Goal: Find specific page/section: Find specific page/section

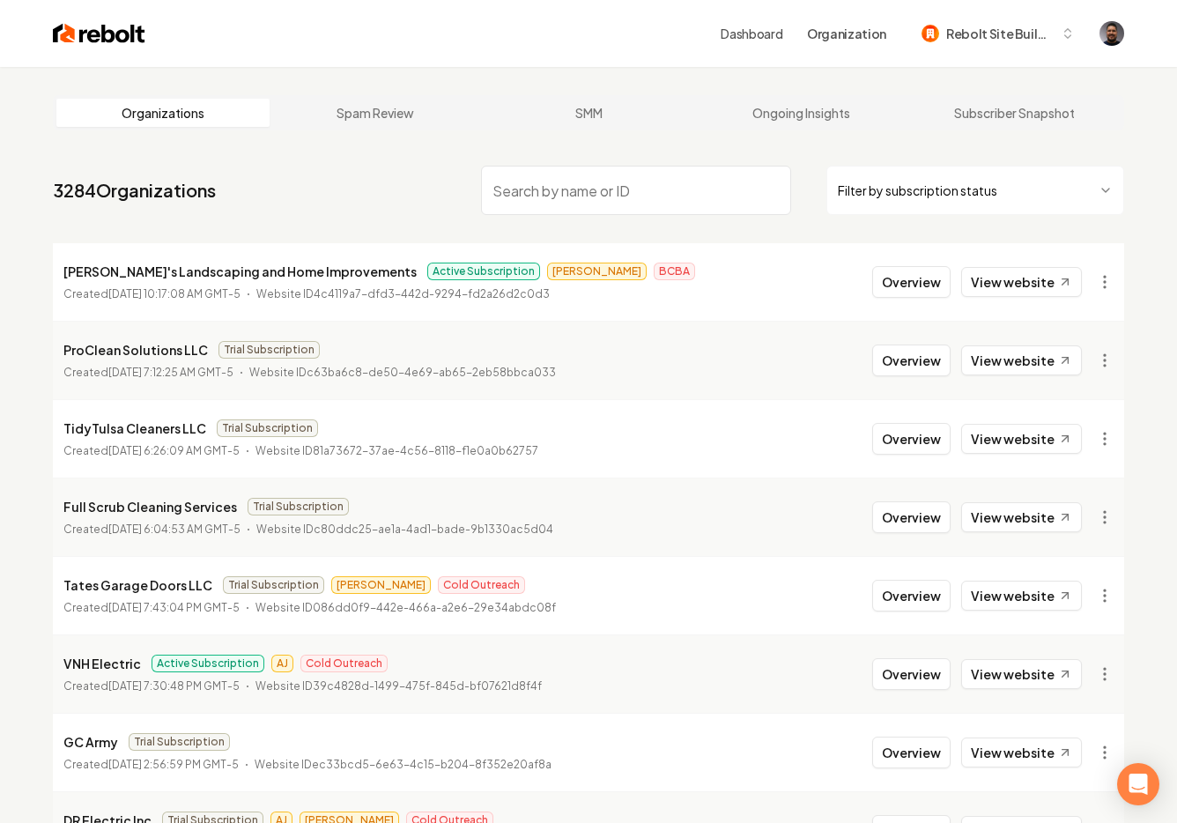
drag, startPoint x: 567, startPoint y: 176, endPoint x: 576, endPoint y: 173, distance: 9.5
click at [567, 177] on input "search" at bounding box center [636, 190] width 310 height 49
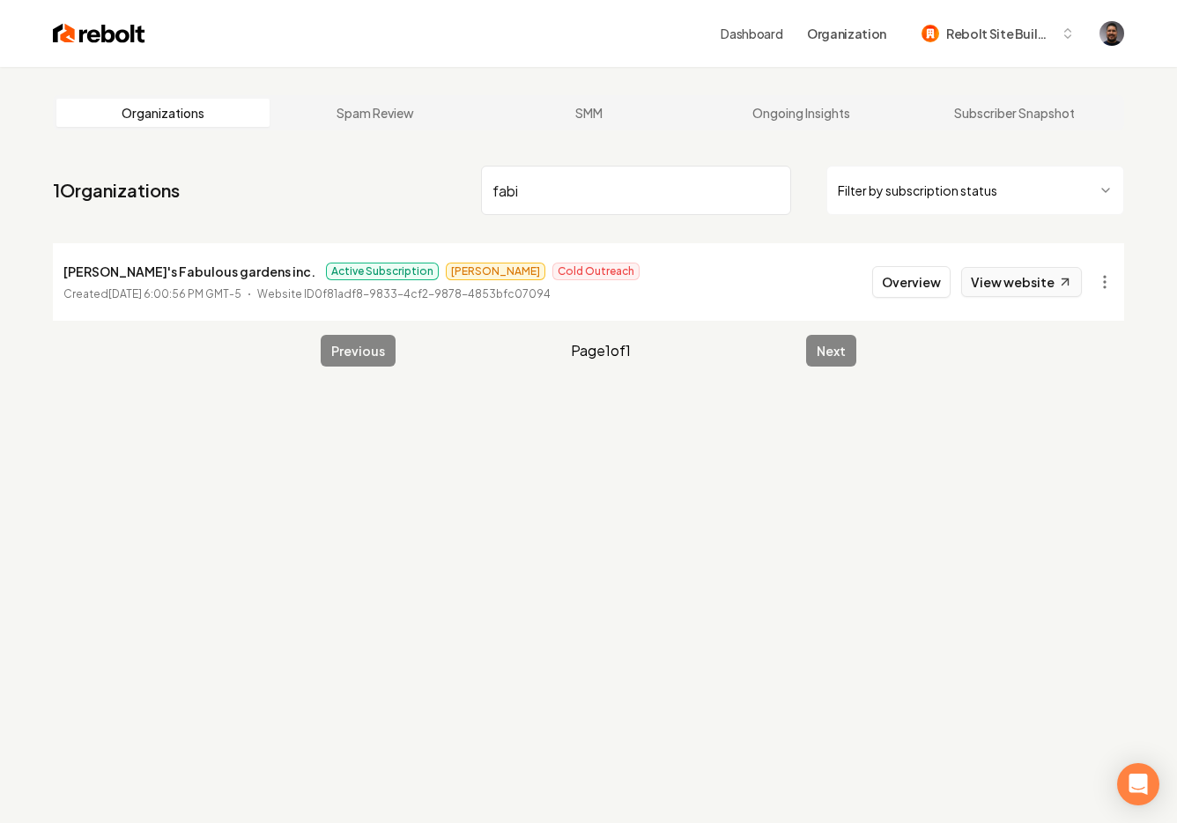
type input "fabi"
click at [932, 281] on button "Overview" at bounding box center [911, 282] width 78 height 32
